Goal: Information Seeking & Learning: Learn about a topic

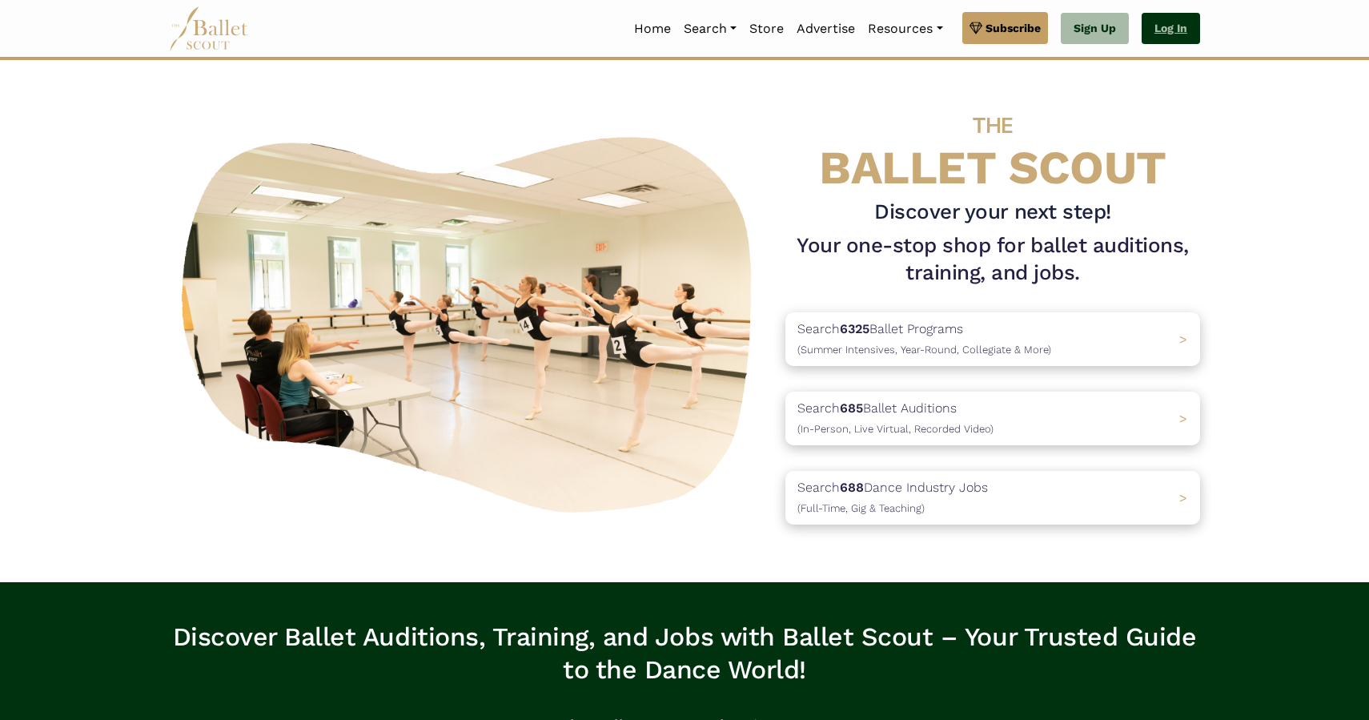
click at [1174, 38] on link "Log In" at bounding box center [1171, 29] width 58 height 32
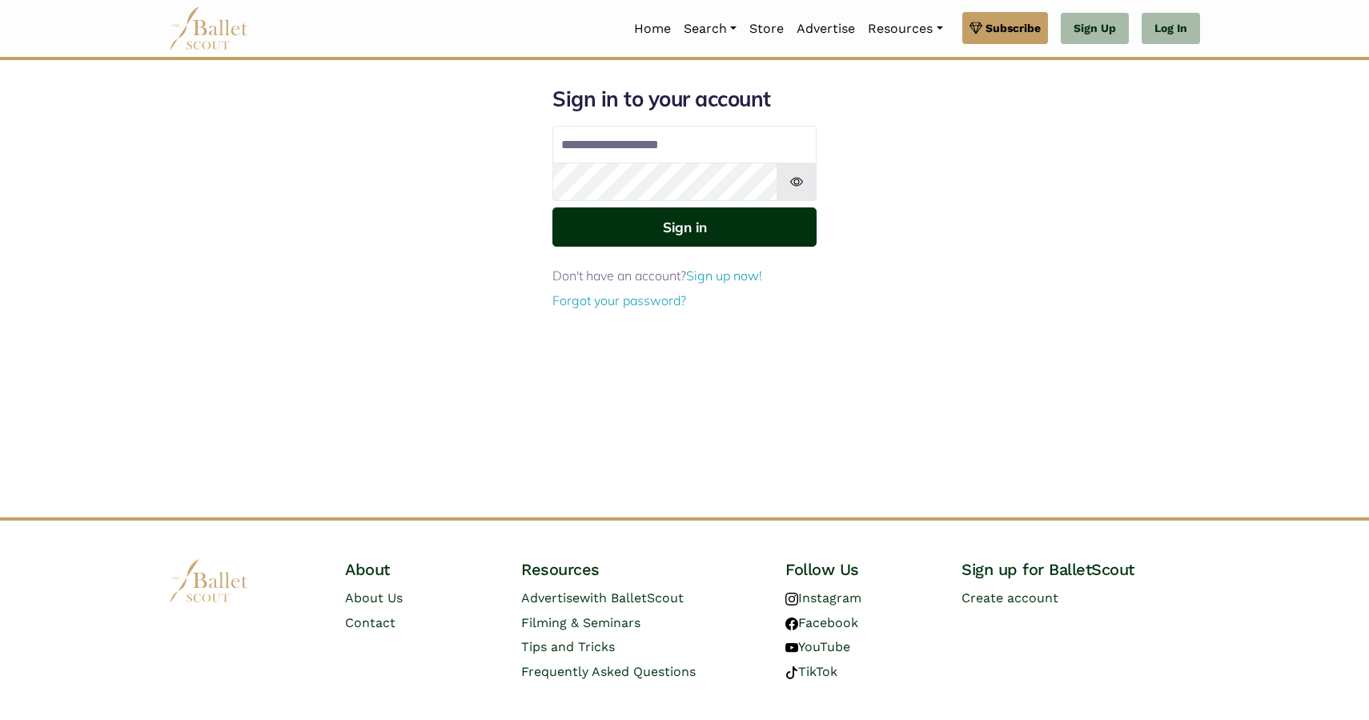
type input "**********"
click at [705, 227] on button "Sign in" at bounding box center [684, 226] width 264 height 39
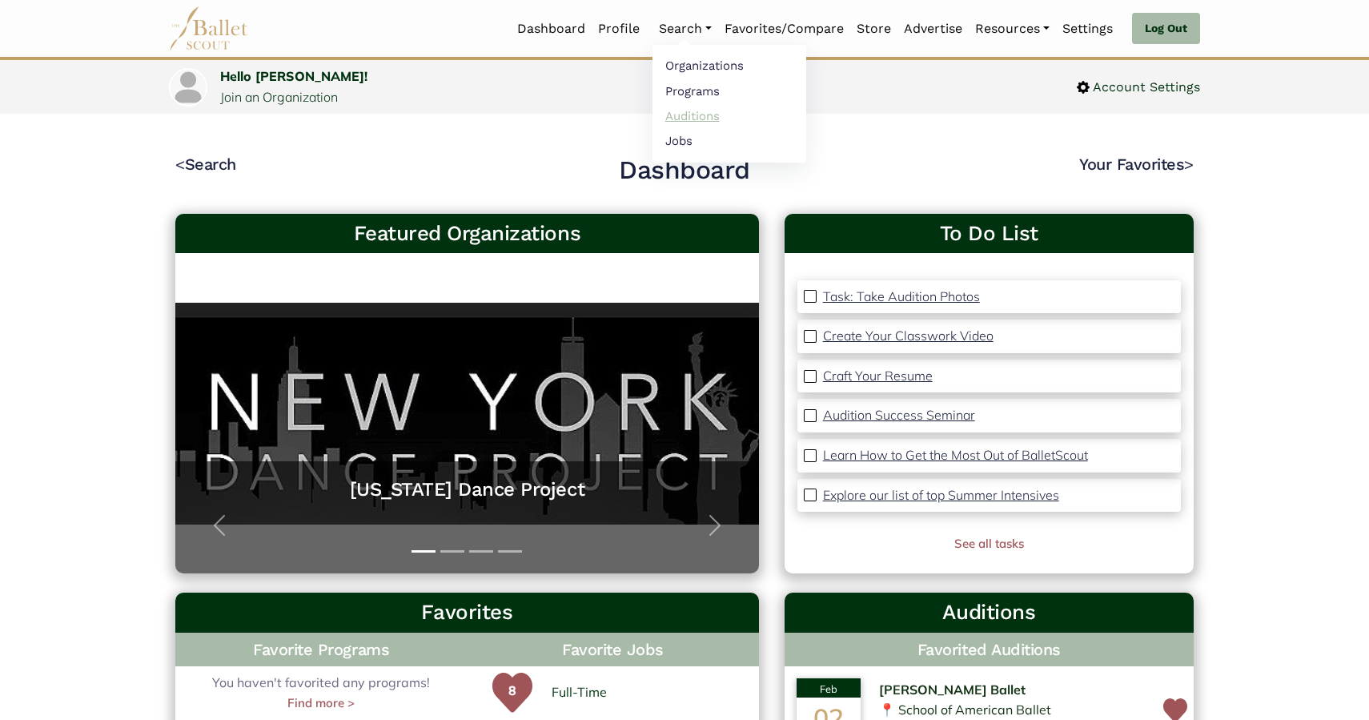
click at [692, 118] on link "Auditions" at bounding box center [729, 115] width 154 height 25
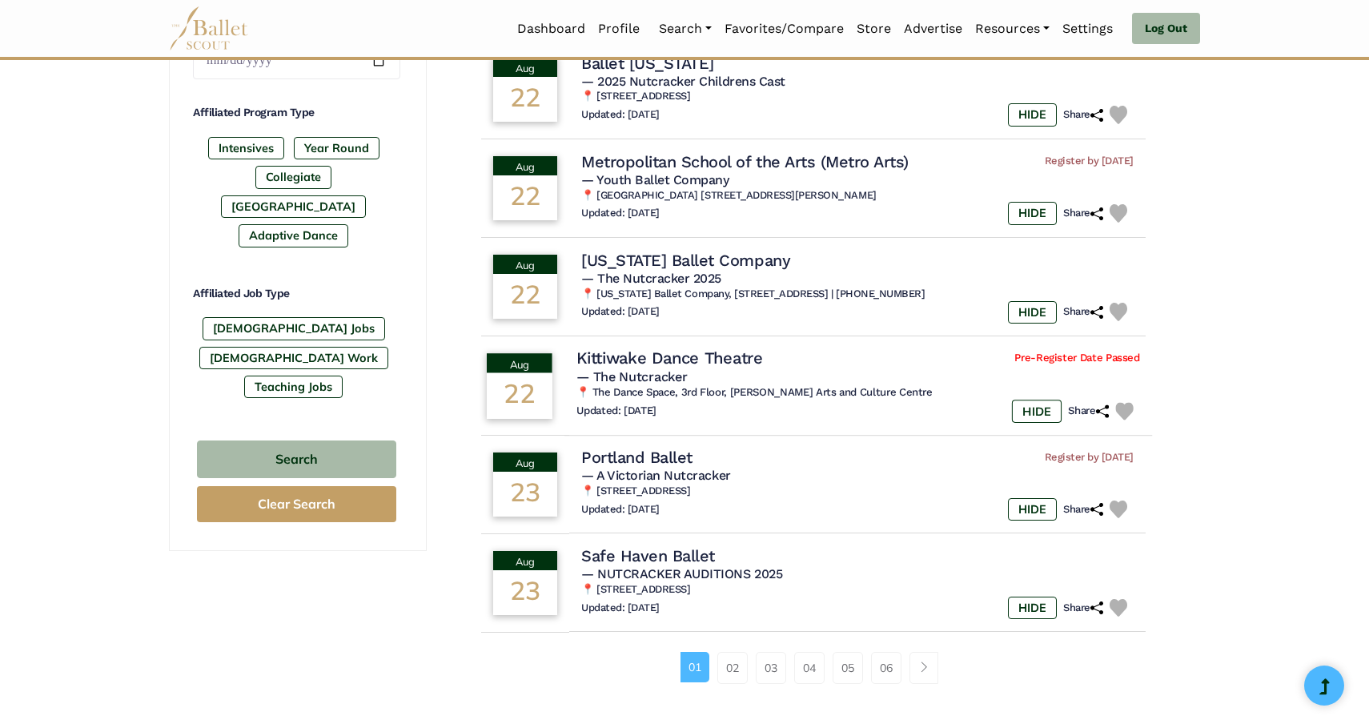
scroll to position [778, 0]
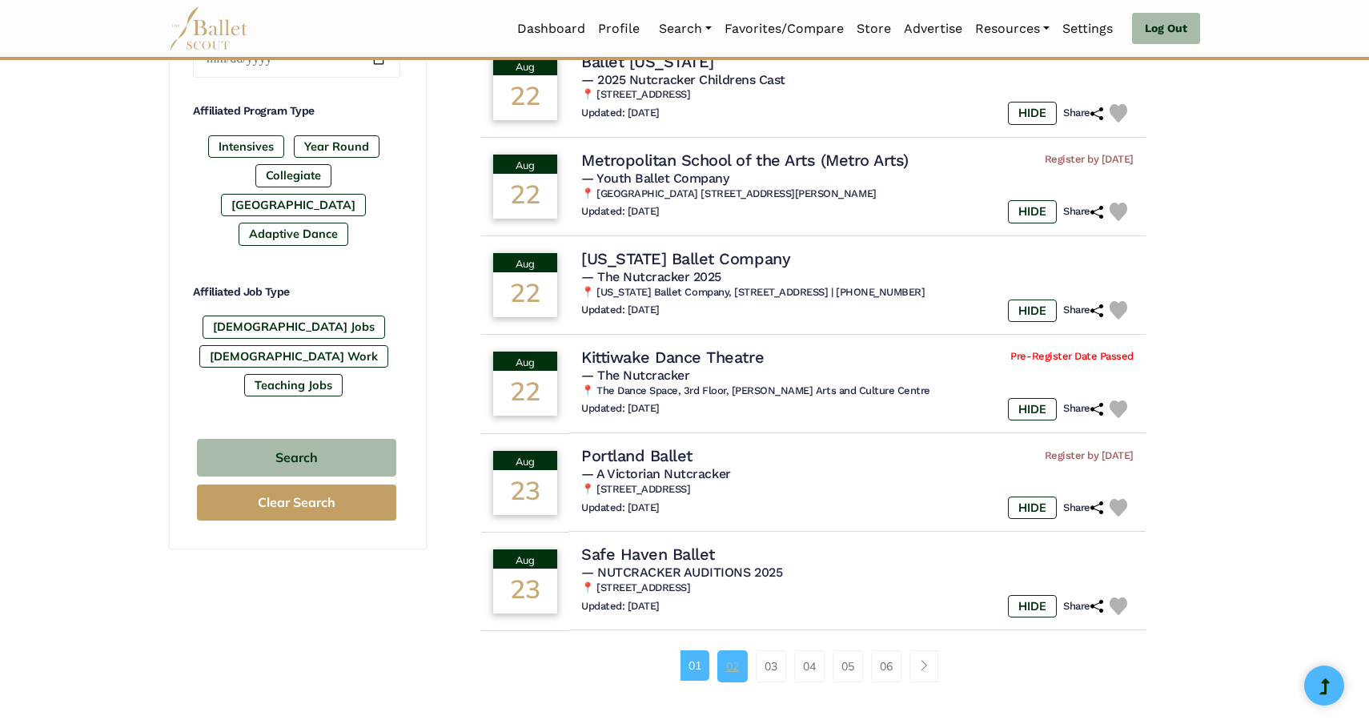
click at [733, 677] on link "02" at bounding box center [732, 666] width 30 height 32
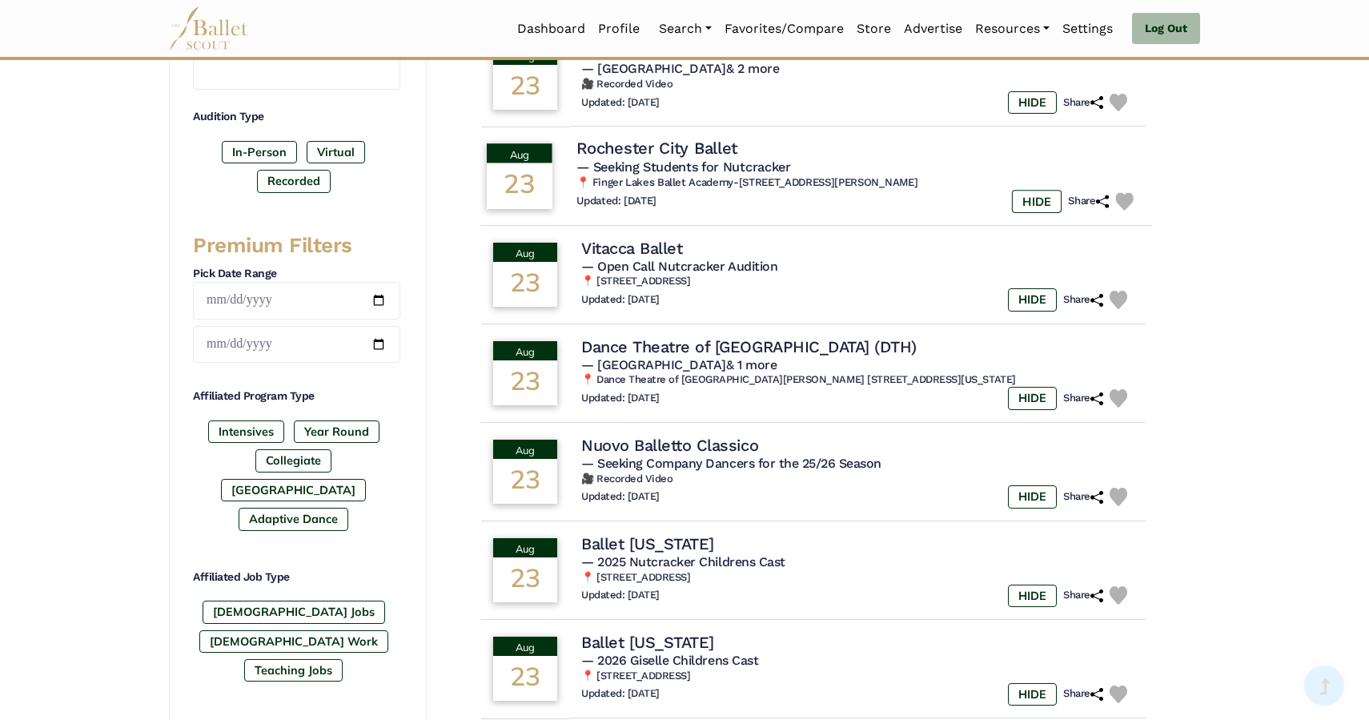
scroll to position [496, 0]
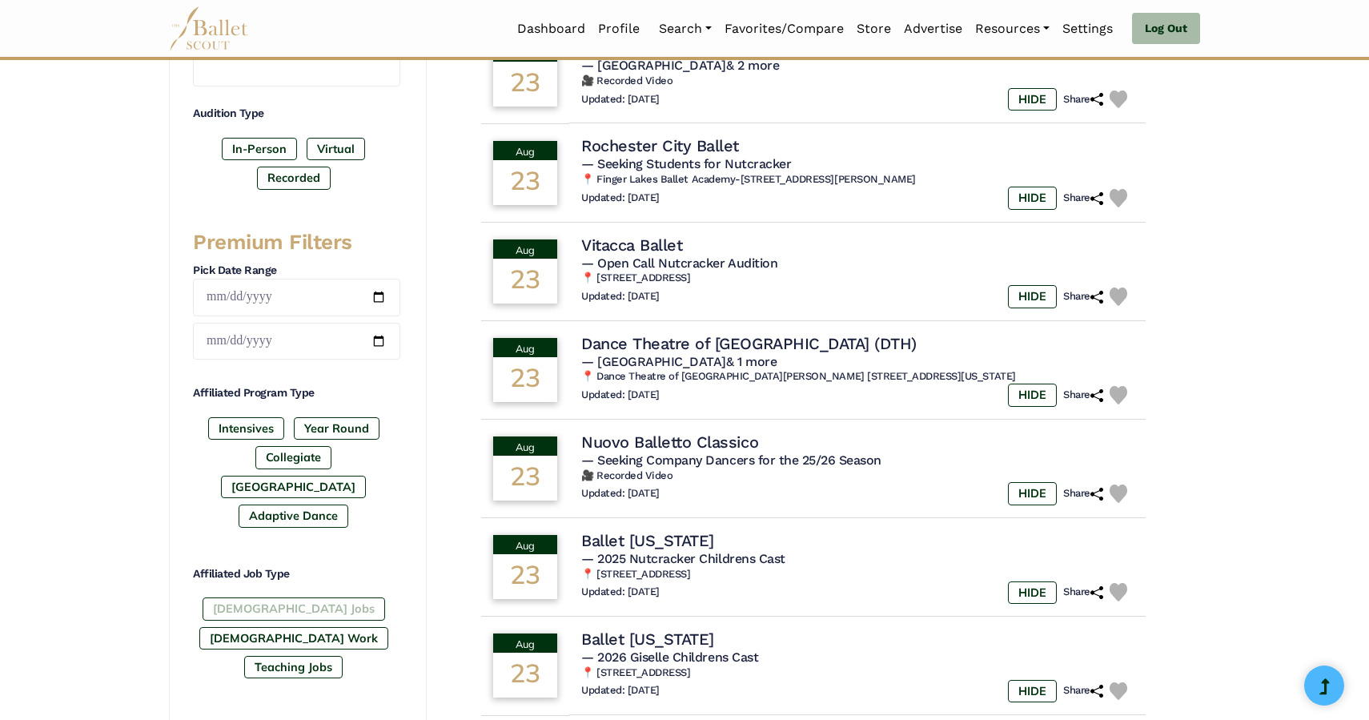
click at [274, 597] on label "[DEMOGRAPHIC_DATA] Jobs" at bounding box center [294, 608] width 183 height 22
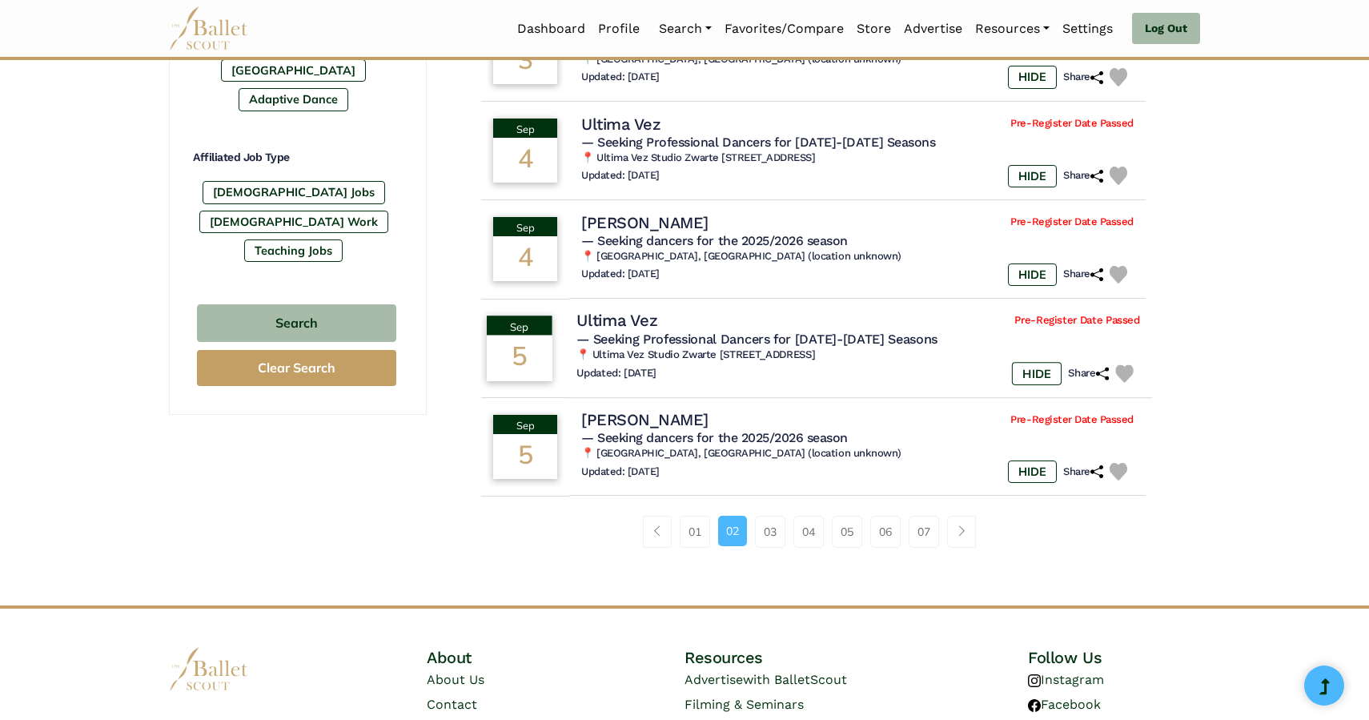
scroll to position [919, 0]
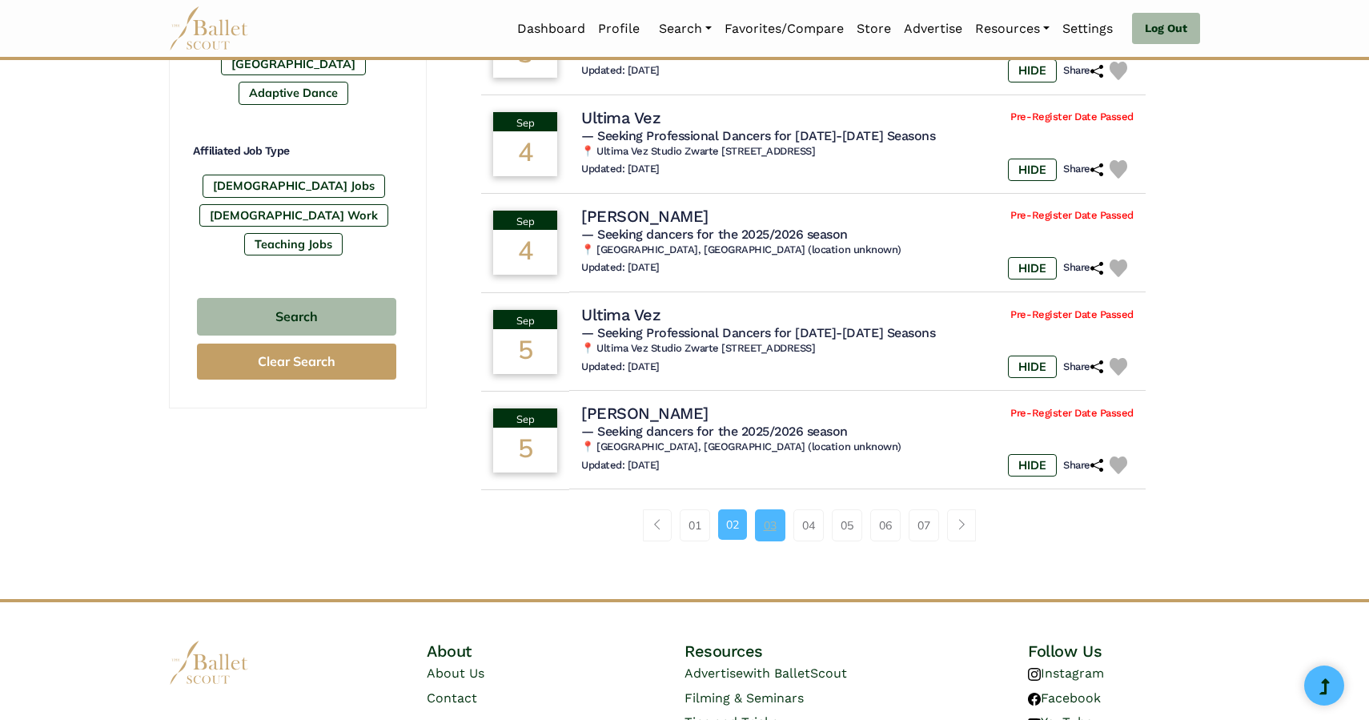
click at [764, 538] on link "03" at bounding box center [770, 525] width 30 height 32
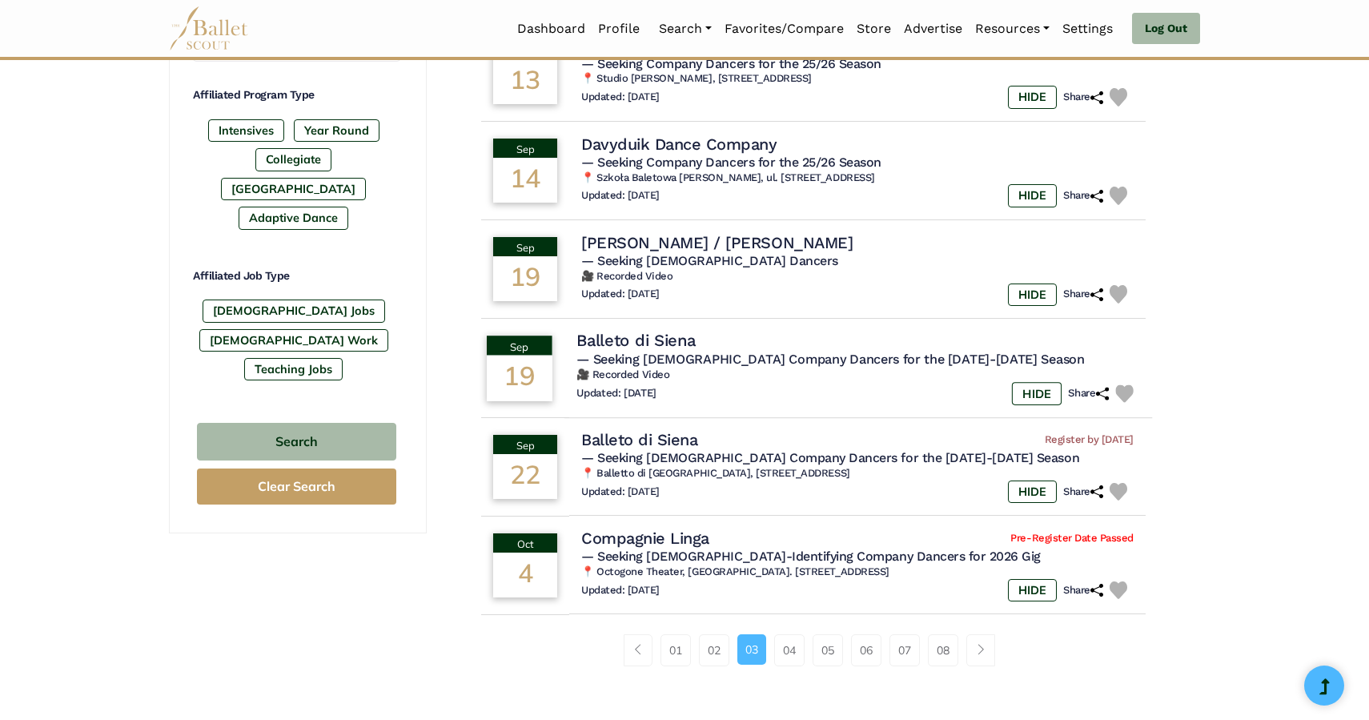
scroll to position [797, 0]
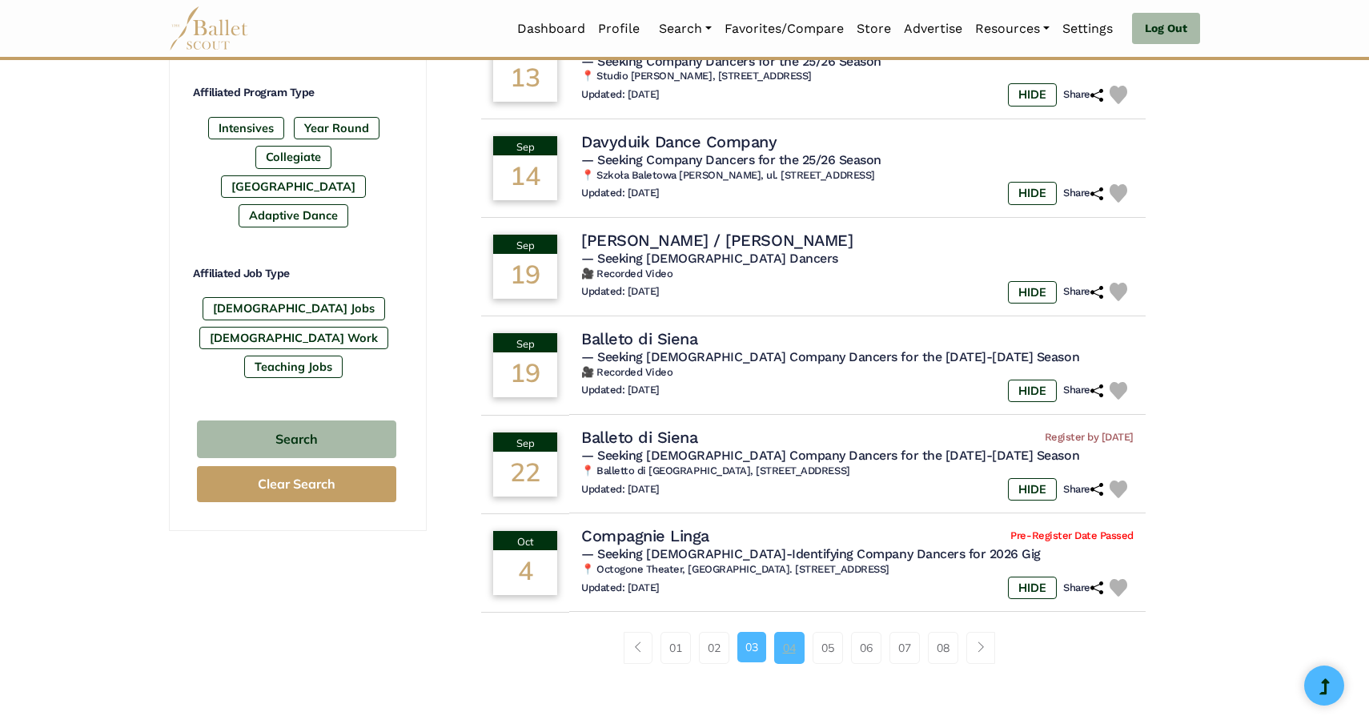
click at [785, 664] on link "04" at bounding box center [789, 648] width 30 height 32
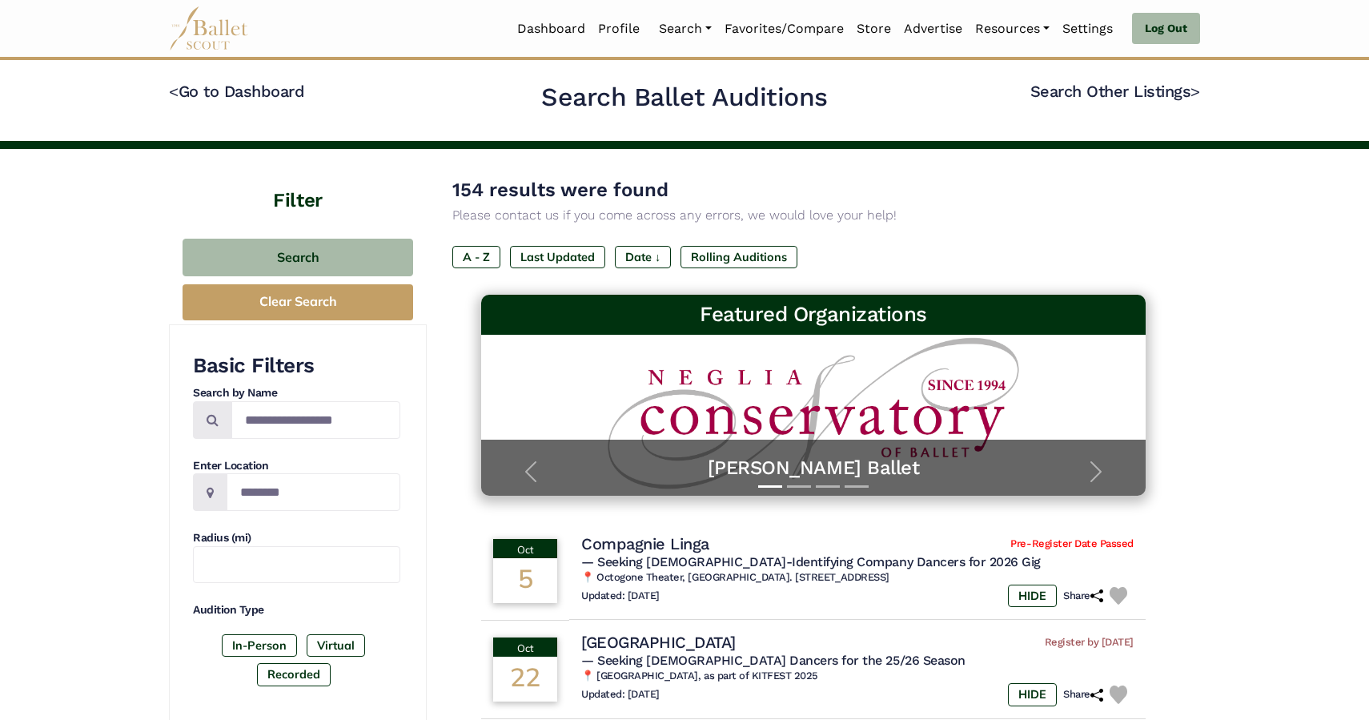
scroll to position [4, 0]
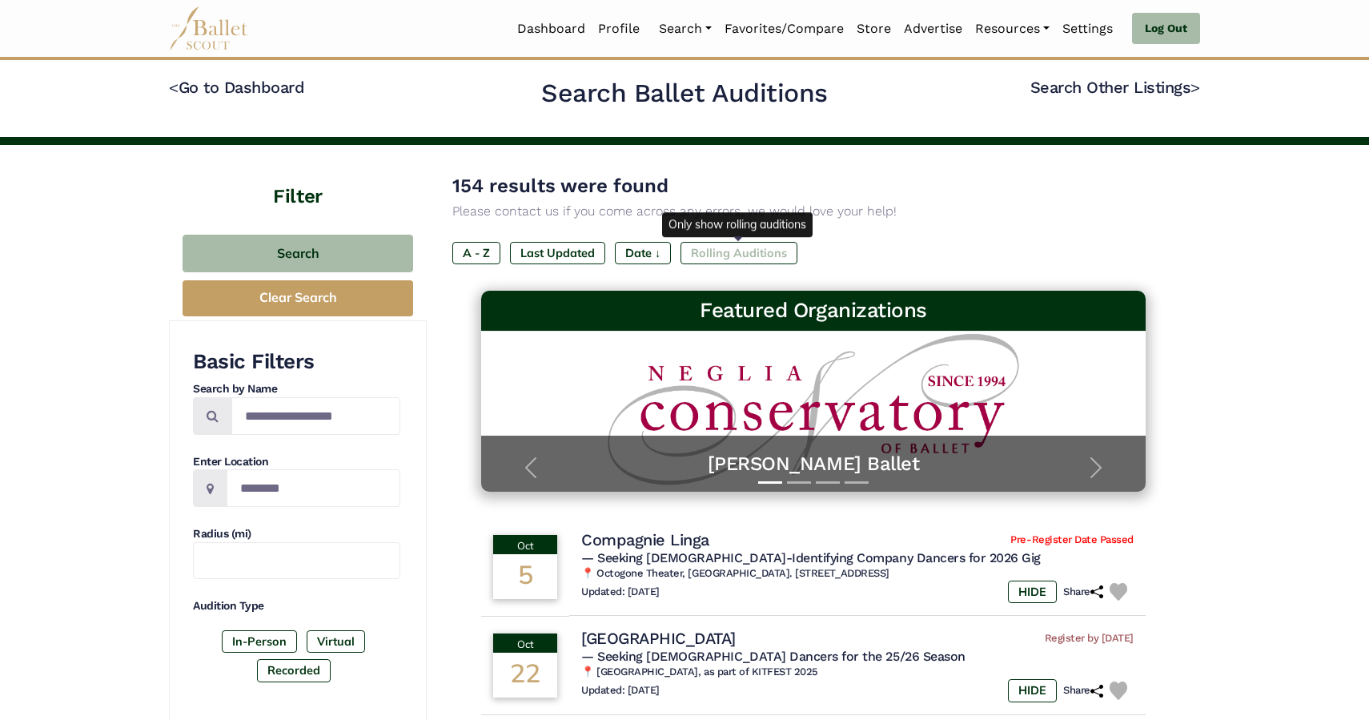
click at [773, 259] on label "Rolling Auditions" at bounding box center [738, 253] width 117 height 22
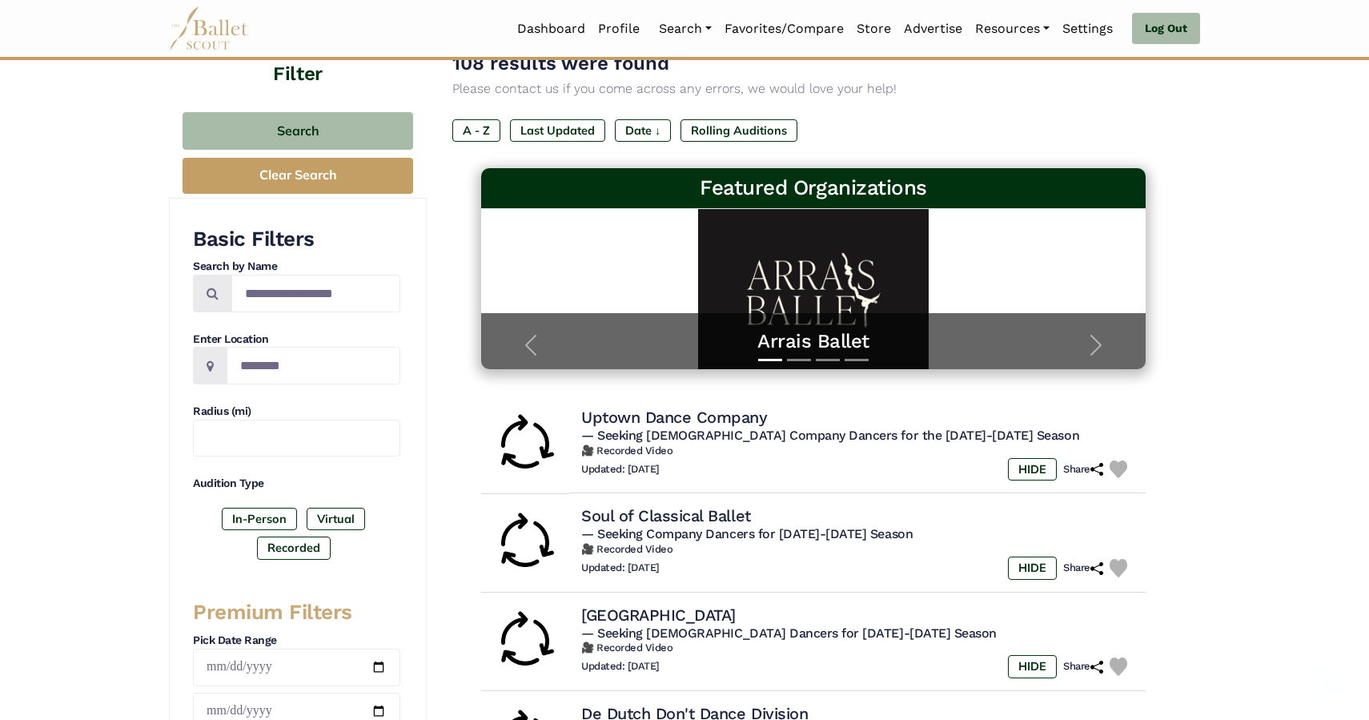
scroll to position [6, 0]
click at [732, 135] on label "Rolling Auditions" at bounding box center [738, 130] width 117 height 22
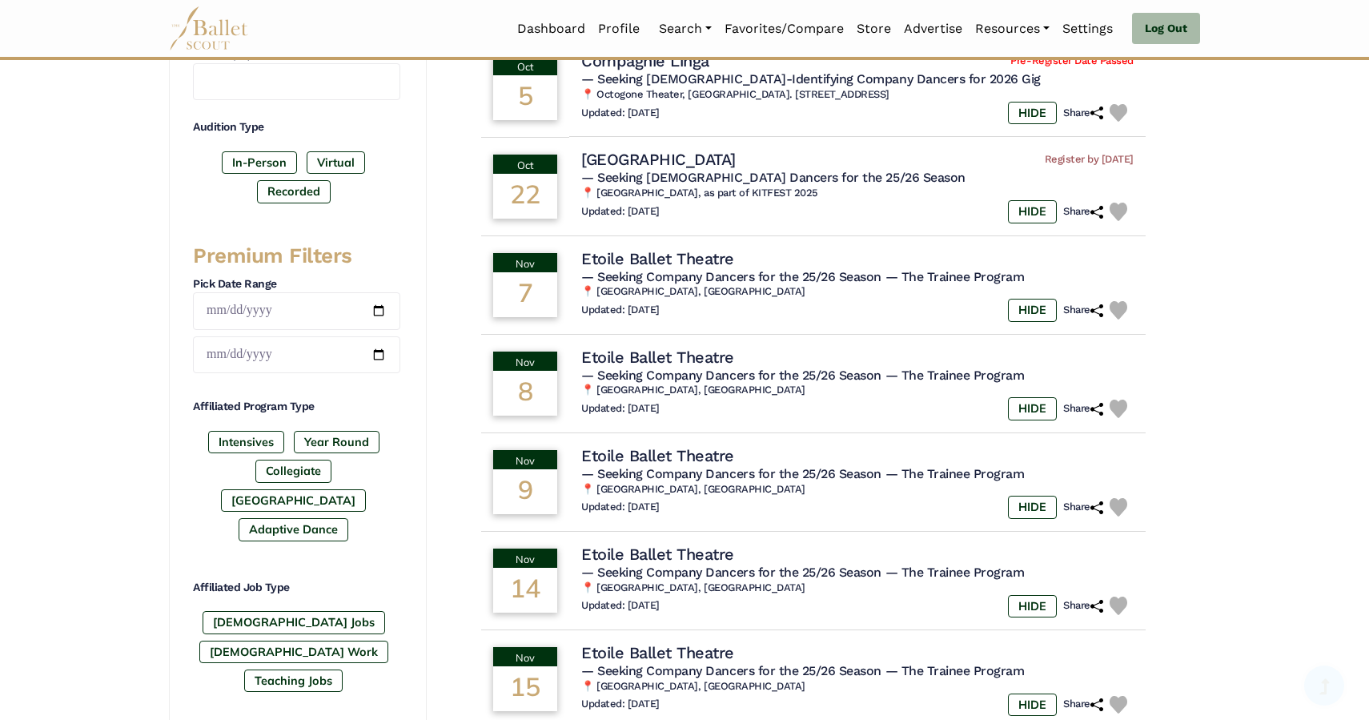
scroll to position [490, 0]
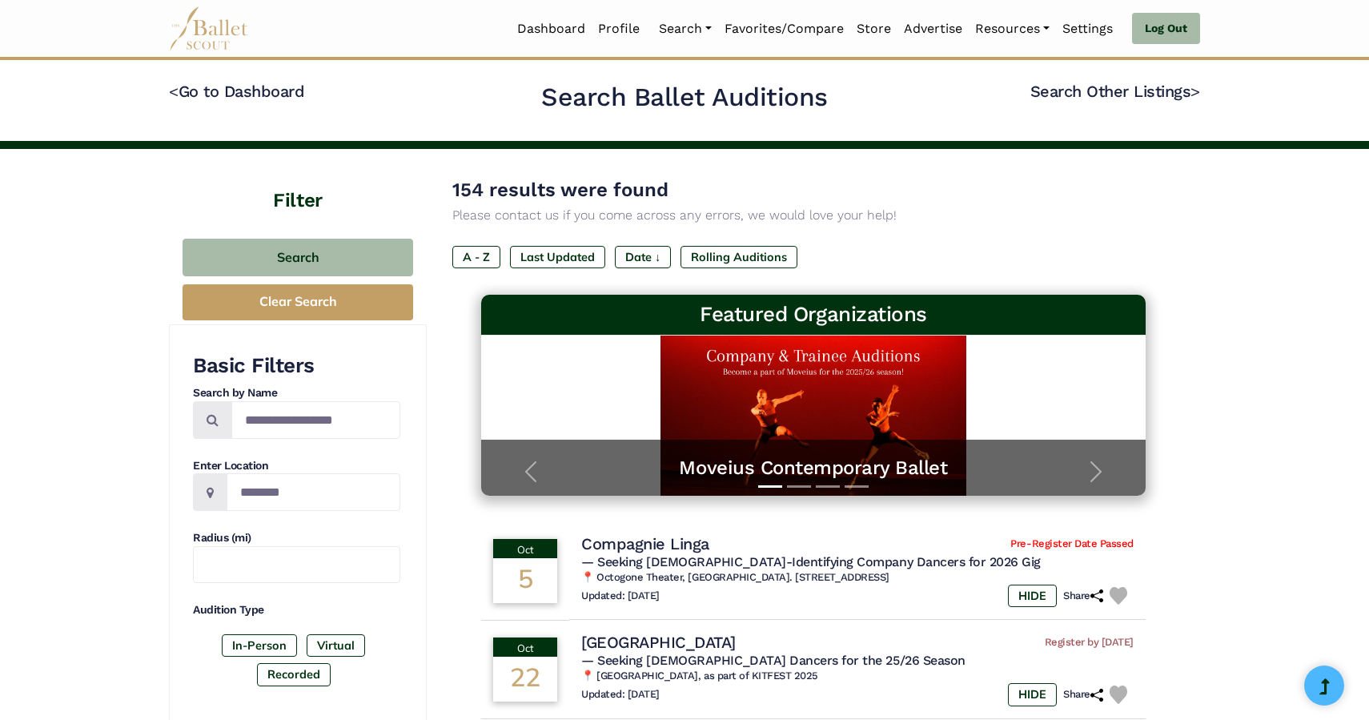
click at [253, 157] on h4 "Filter" at bounding box center [298, 182] width 258 height 66
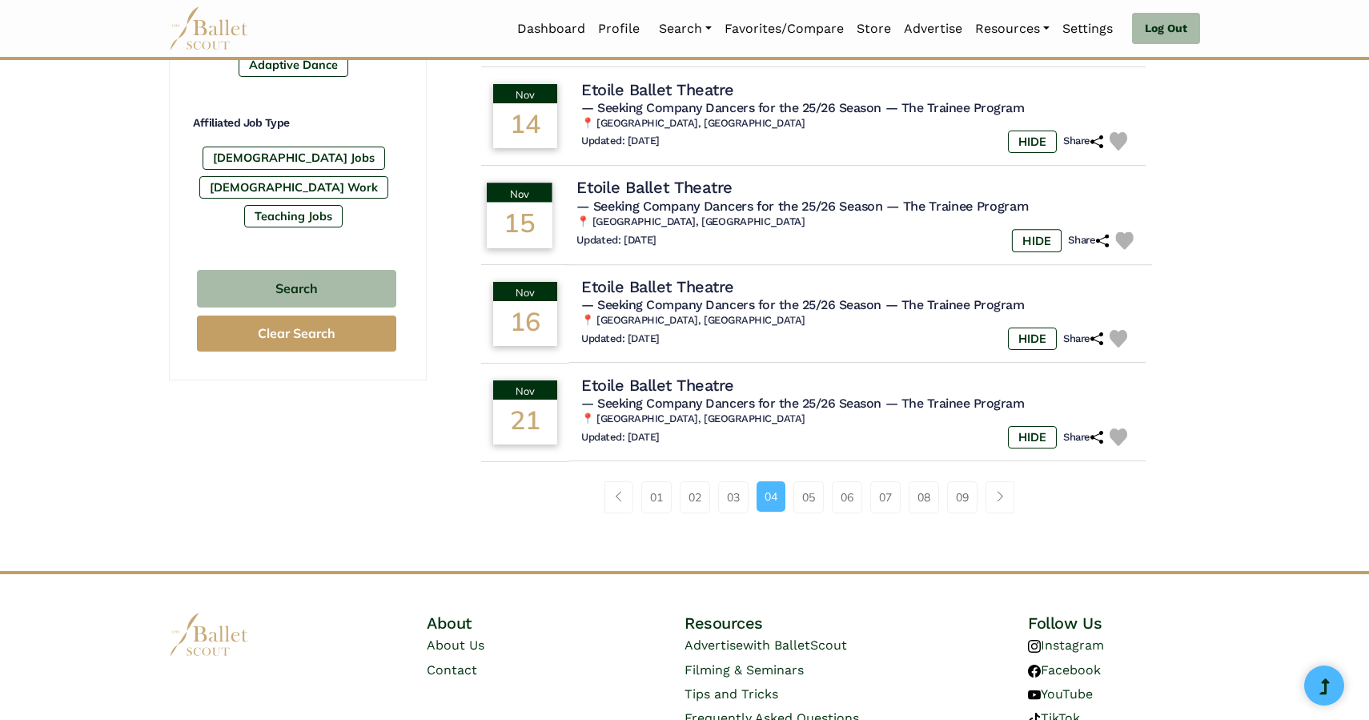
scroll to position [949, 0]
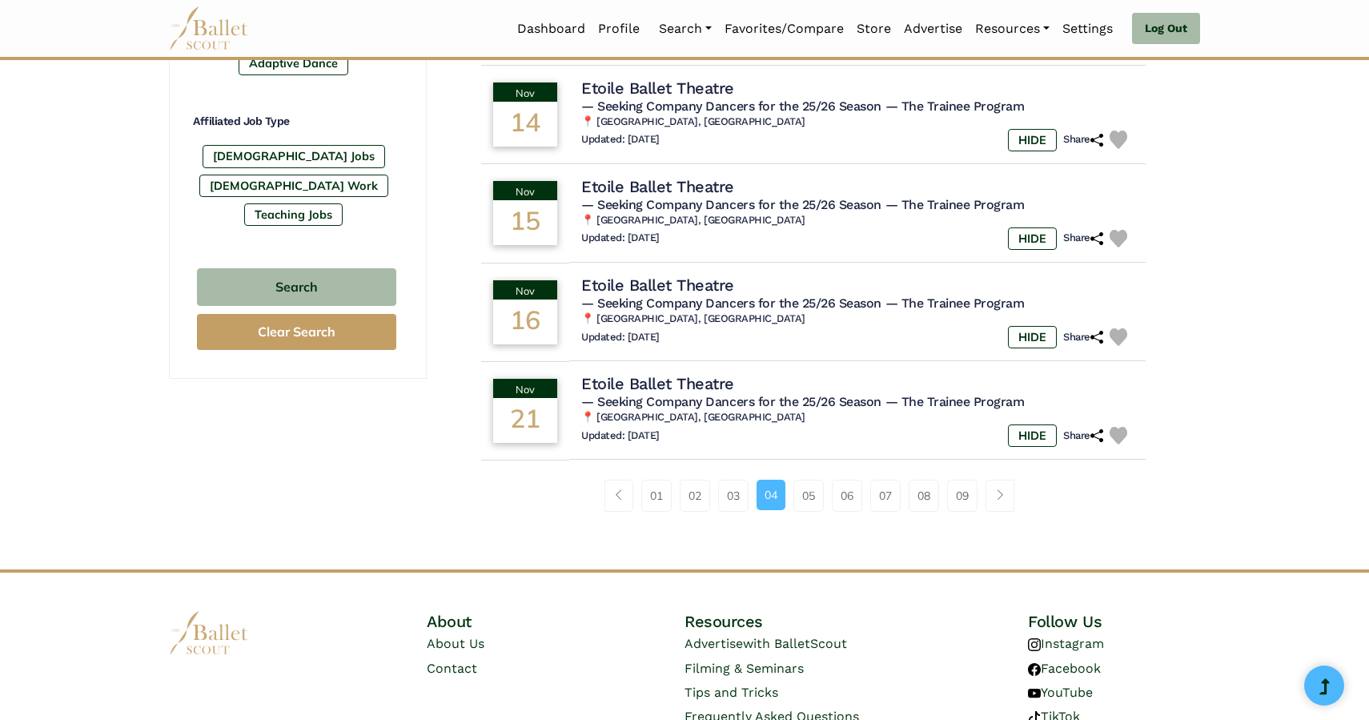
click at [636, 502] on li "Page navigation example" at bounding box center [623, 496] width 38 height 32
click at [661, 508] on link "01" at bounding box center [656, 496] width 30 height 32
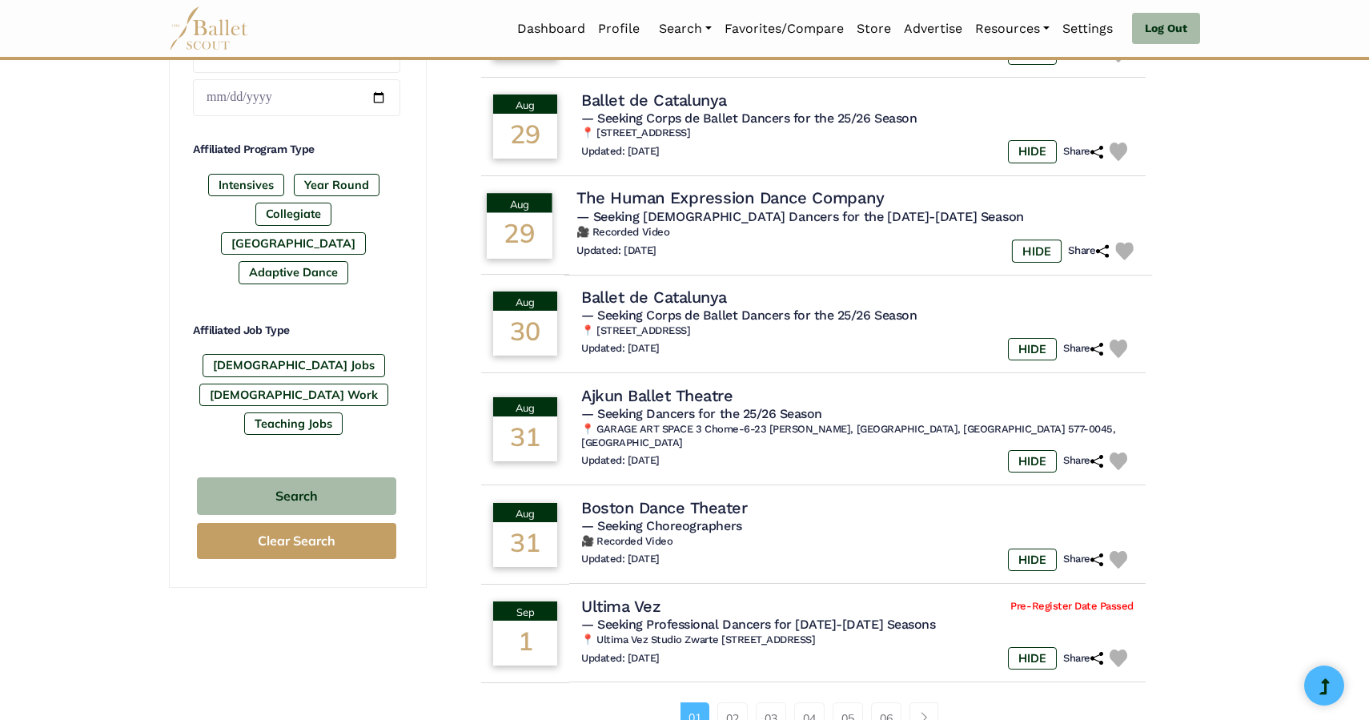
scroll to position [756, 0]
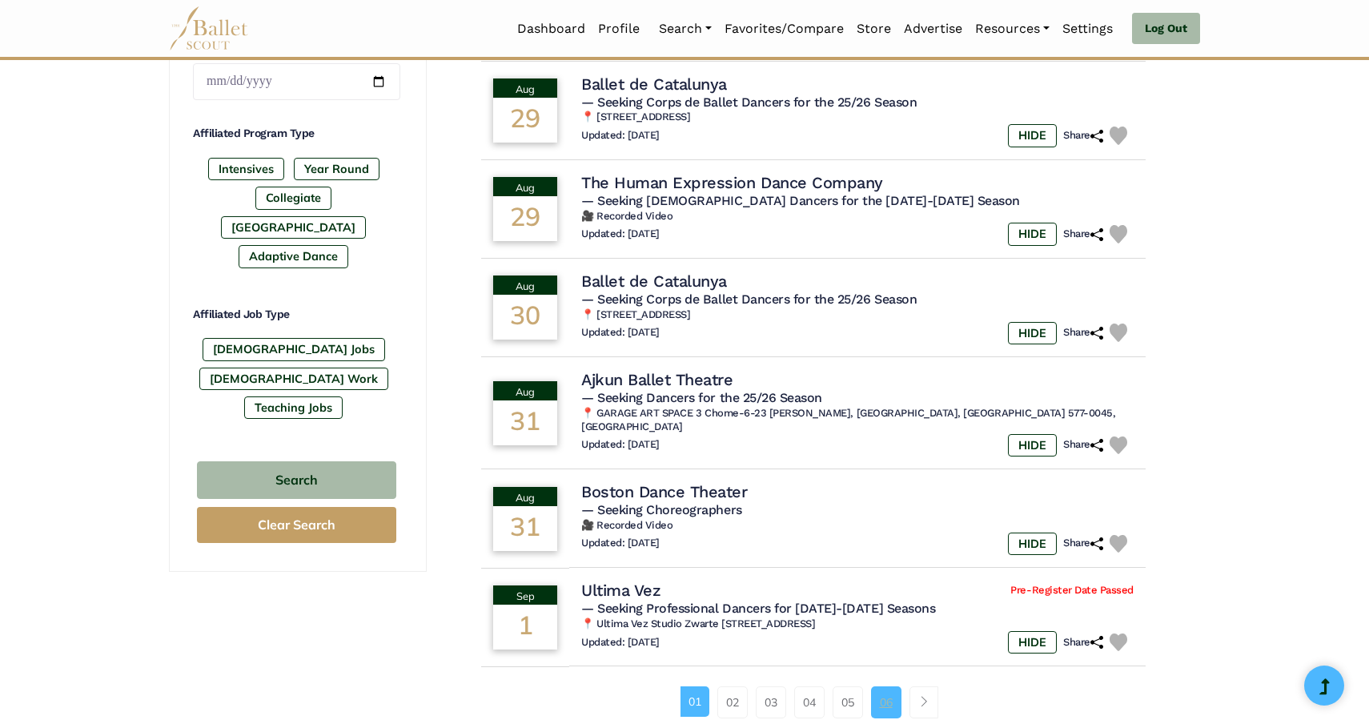
click at [888, 703] on link "06" at bounding box center [886, 702] width 30 height 32
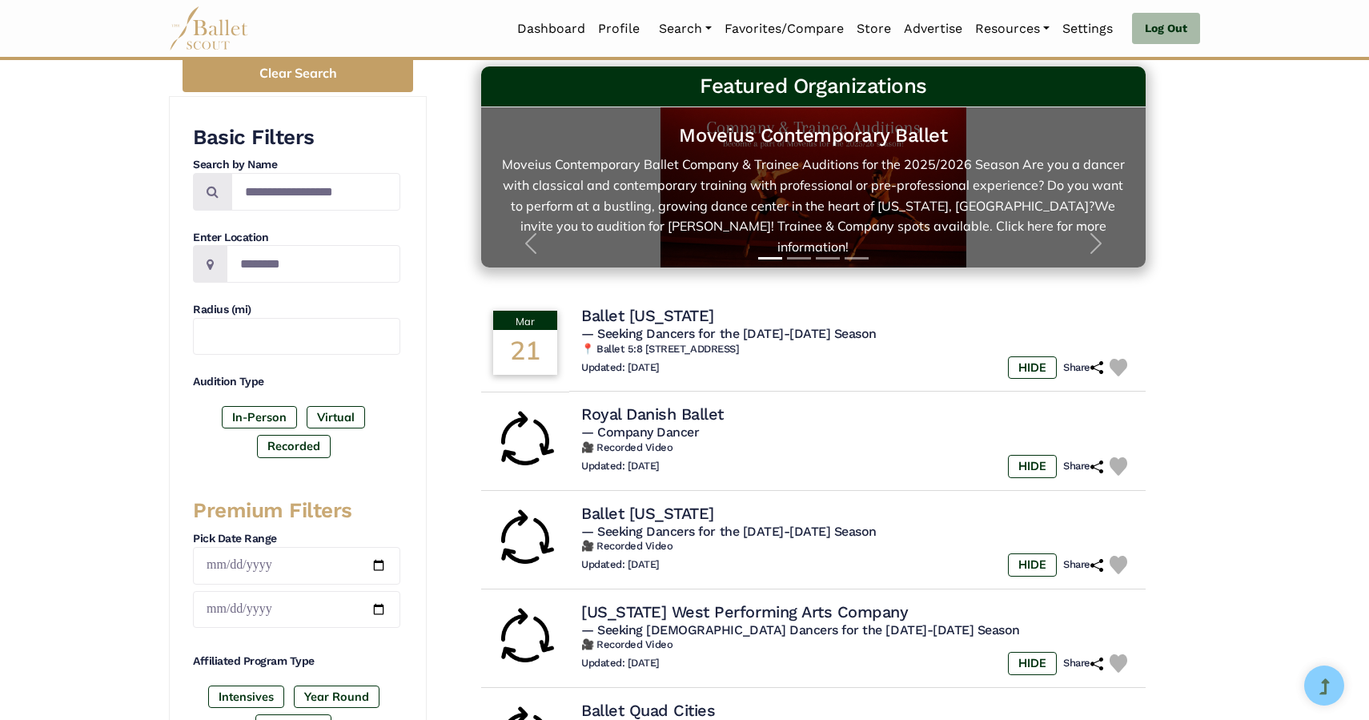
scroll to position [232, 0]
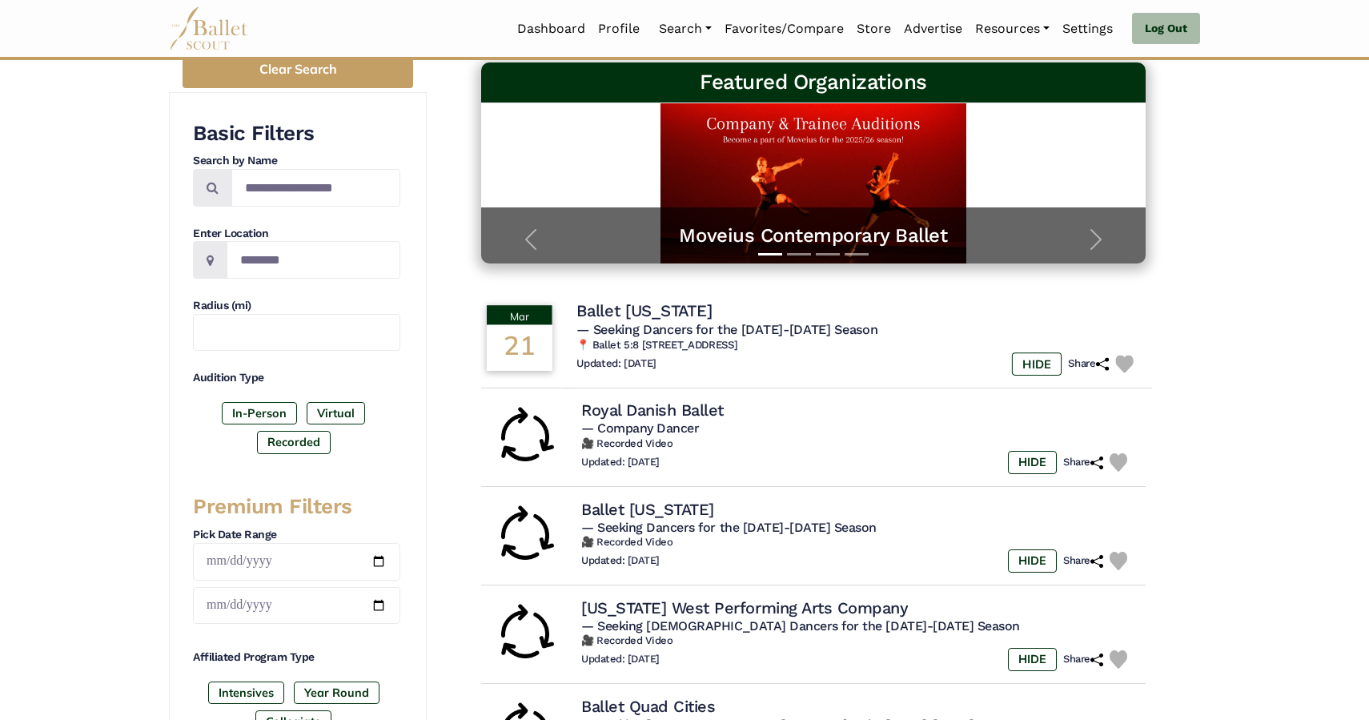
click at [668, 312] on h4 "Ballet [US_STATE]" at bounding box center [643, 311] width 135 height 22
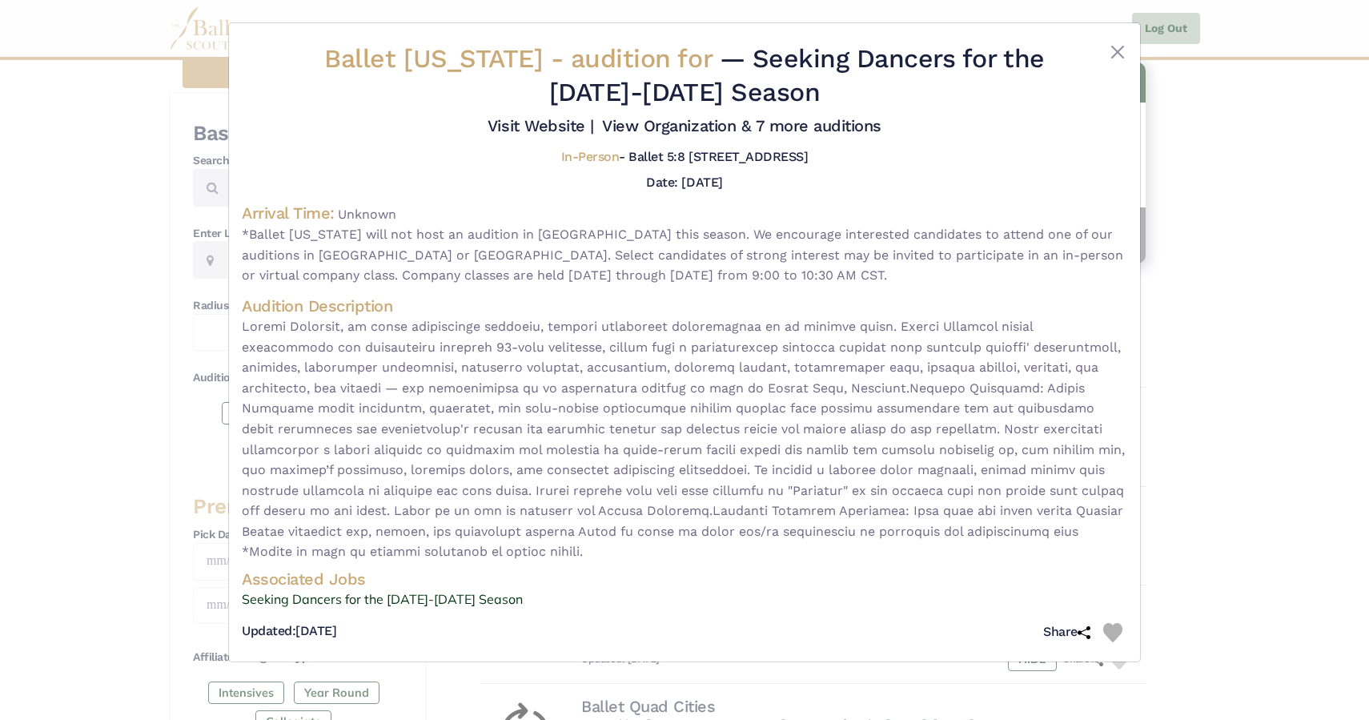
click at [561, 158] on span "In-Person" at bounding box center [590, 156] width 58 height 15
click at [528, 129] on link "Visit Website |" at bounding box center [541, 125] width 106 height 19
